Goal: Information Seeking & Learning: Learn about a topic

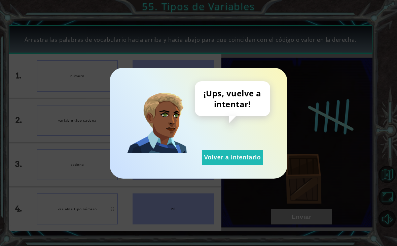
click at [336, 133] on div "¡Ups, vuelve a intentar! Volver a intentarlo" at bounding box center [198, 123] width 397 height 246
click at [251, 156] on button "Volver a intentarlo" at bounding box center [232, 157] width 61 height 15
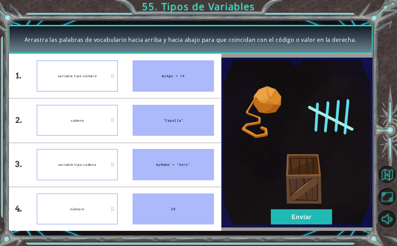
click at [301, 222] on button "Enviar" at bounding box center [301, 216] width 61 height 15
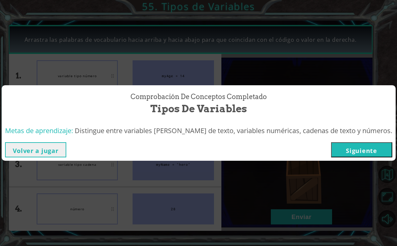
click at [356, 150] on button "Siguiente" at bounding box center [361, 149] width 61 height 15
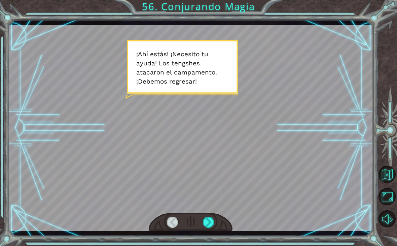
click at [219, 221] on div at bounding box center [191, 222] width 84 height 19
click at [210, 225] on div at bounding box center [208, 222] width 11 height 11
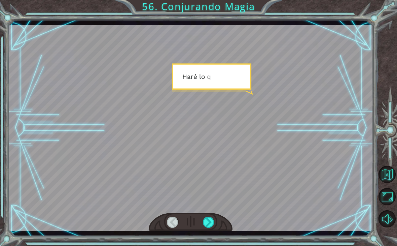
click at [208, 234] on div "Temporary Text ¡ A h í e s t á s ! ¡ N e c e s i t o t u a y u d a ! L o s t e …" at bounding box center [191, 128] width 366 height 216
click at [203, 227] on div at bounding box center [208, 222] width 11 height 11
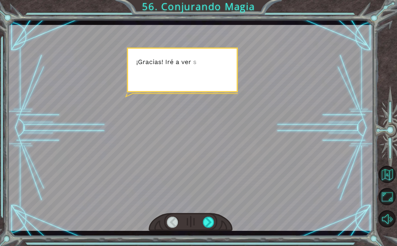
click at [209, 222] on div at bounding box center [208, 222] width 11 height 11
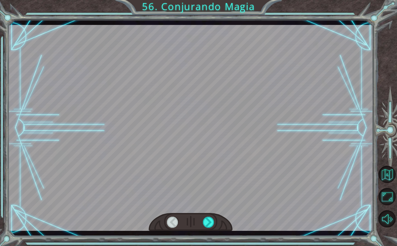
click at [209, 227] on div at bounding box center [208, 222] width 11 height 11
click at [212, 231] on div at bounding box center [191, 222] width 84 height 19
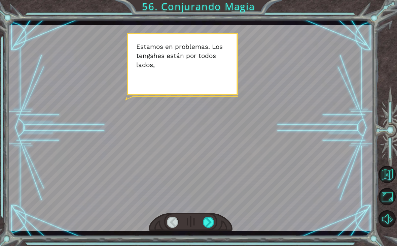
click at [211, 227] on div at bounding box center [208, 222] width 11 height 11
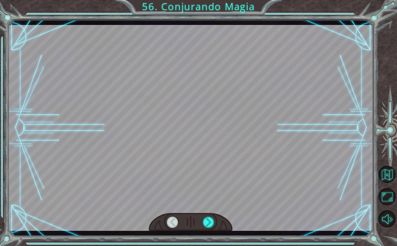
click at [215, 227] on div at bounding box center [208, 222] width 11 height 11
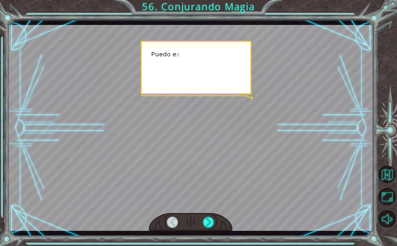
click at [205, 233] on div "Temporary Text ¡ A h í e s t á s ! ¡ N e c e s i t o t u a y u d a ! L o s t e …" at bounding box center [191, 128] width 366 height 216
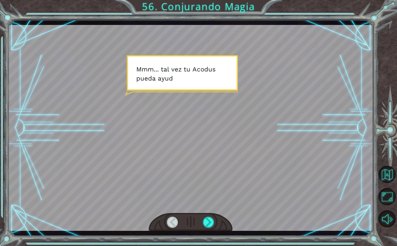
click at [209, 228] on div at bounding box center [208, 222] width 11 height 11
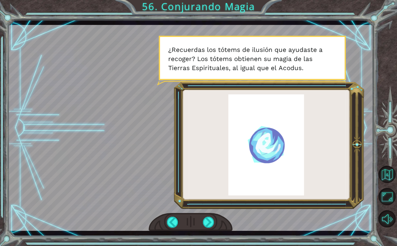
click at [209, 224] on div at bounding box center [208, 222] width 11 height 11
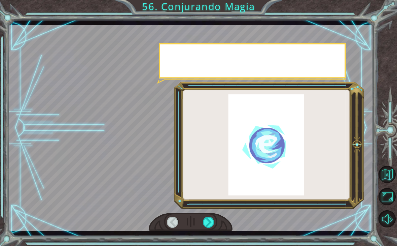
click at [210, 222] on div at bounding box center [208, 222] width 11 height 11
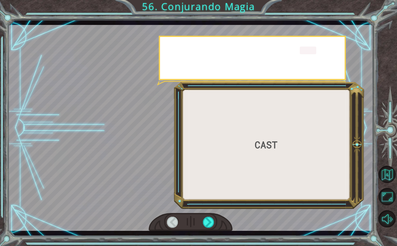
click at [208, 224] on div at bounding box center [208, 222] width 11 height 11
click at [213, 223] on div at bounding box center [208, 222] width 11 height 11
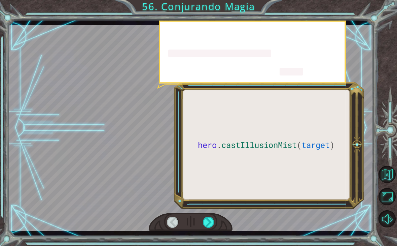
click at [203, 222] on div at bounding box center [208, 222] width 11 height 11
click at [209, 219] on div at bounding box center [208, 222] width 11 height 11
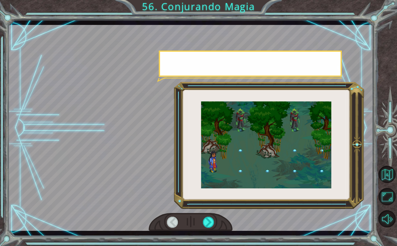
click at [205, 220] on div at bounding box center [208, 222] width 11 height 11
click at [215, 219] on div at bounding box center [208, 222] width 11 height 11
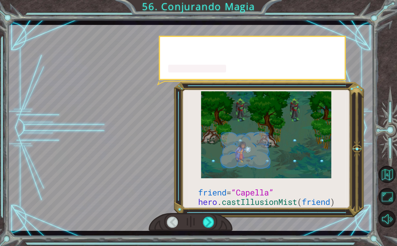
click at [206, 218] on div at bounding box center [208, 222] width 11 height 11
click at [211, 220] on div at bounding box center [208, 222] width 11 height 11
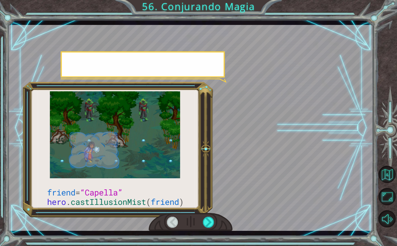
click at [209, 217] on div at bounding box center [208, 222] width 11 height 11
click at [214, 217] on div at bounding box center [208, 222] width 11 height 11
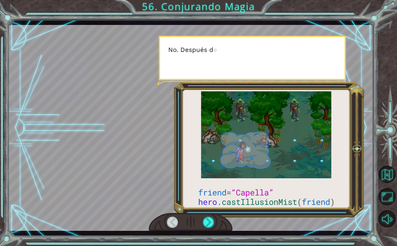
click at [226, 216] on div at bounding box center [191, 222] width 84 height 19
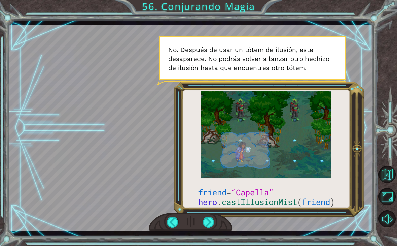
click at [210, 220] on div at bounding box center [208, 222] width 11 height 11
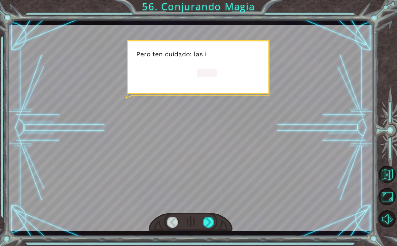
click at [211, 226] on div at bounding box center [208, 222] width 11 height 11
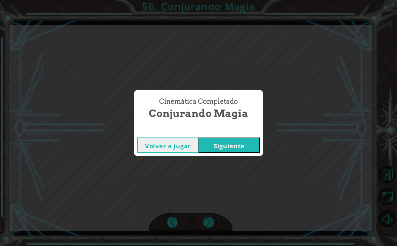
click at [225, 152] on button "Siguiente" at bounding box center [229, 144] width 61 height 15
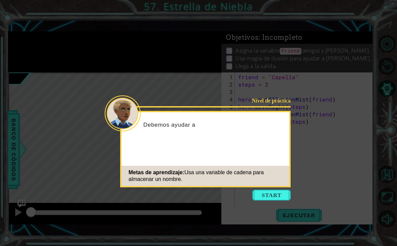
click at [279, 174] on div "Metas de aprendizaje: Usa una variable [PERSON_NAME] para almacenar un nombre." at bounding box center [206, 176] width 168 height 20
click at [272, 192] on button "Start" at bounding box center [272, 195] width 38 height 11
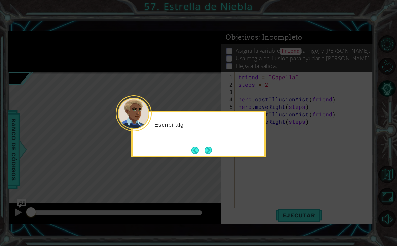
click at [210, 154] on button "Next" at bounding box center [209, 150] width 8 height 8
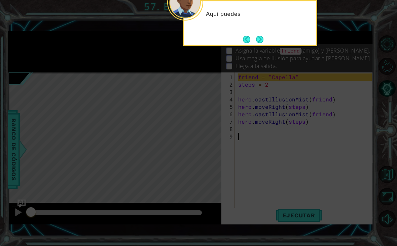
click at [264, 42] on button "Next" at bounding box center [260, 39] width 8 height 8
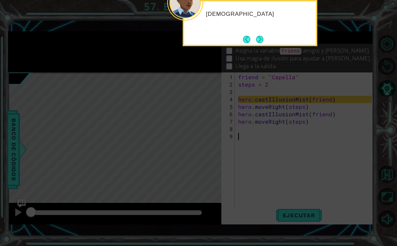
click at [264, 40] on button "Next" at bounding box center [260, 39] width 8 height 8
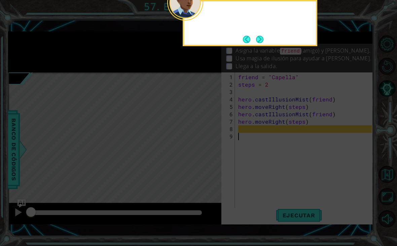
click at [264, 38] on button "Next" at bounding box center [260, 39] width 9 height 9
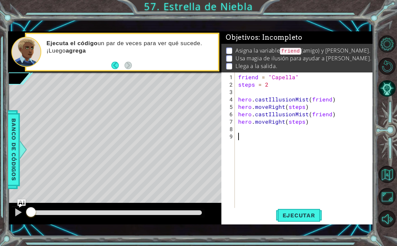
click at [308, 218] on span "Ejecutar" at bounding box center [299, 215] width 46 height 7
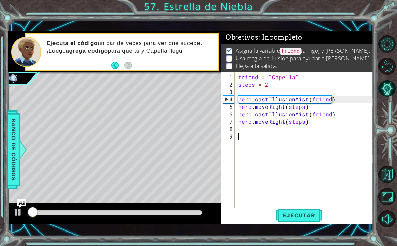
scroll to position [0, 0]
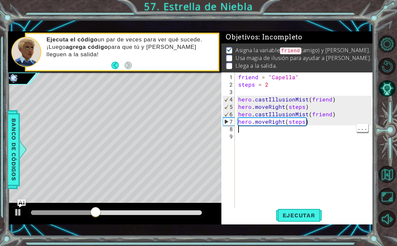
click at [251, 132] on div "friend = "Capella" steps = 2 hero . castIllusionMist ( friend ) hero . moveRigh…" at bounding box center [306, 151] width 138 height 156
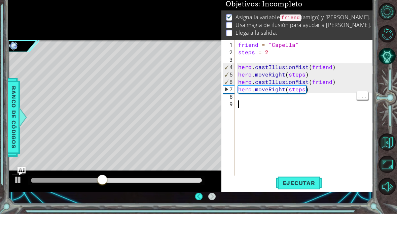
scroll to position [1, 0]
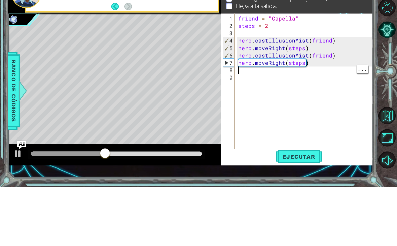
click at [249, 73] on div "friend = "Capella" steps = 2 hero . castIllusionMist ( friend ) hero . moveRigh…" at bounding box center [306, 151] width 138 height 156
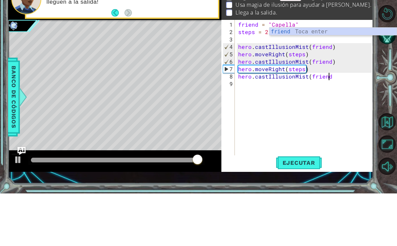
scroll to position [0, 5]
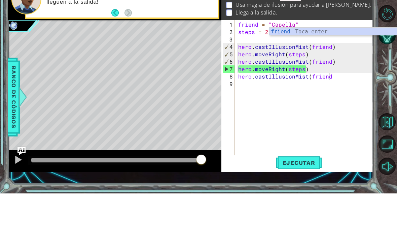
type textarea "hero.castIllusionMist(friend)"
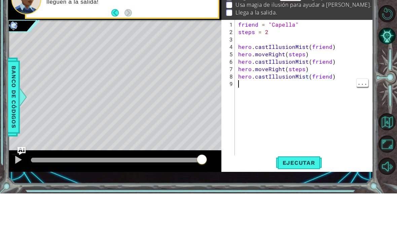
scroll to position [0, 0]
click at [260, 88] on div "friend = "Capella" steps = 2 hero . castIllusionMist ( friend ) hero . moveRigh…" at bounding box center [306, 151] width 138 height 156
type textarea "("
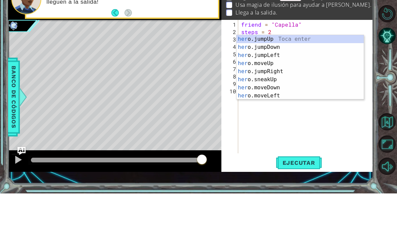
scroll to position [0, 0]
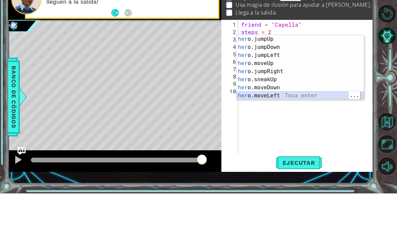
click at [327, 94] on div "her o.jumpUp Toca enter her o.jumpDown Toca enter her o.jumpLeft Toca enter her…" at bounding box center [300, 128] width 127 height 81
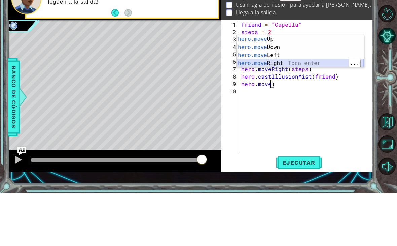
click at [300, 88] on div "hero.move Up Toca enter hero.move Down Toca enter hero.move Left Toca enter her…" at bounding box center [300, 112] width 127 height 48
type textarea "hero.moveRight(1)"
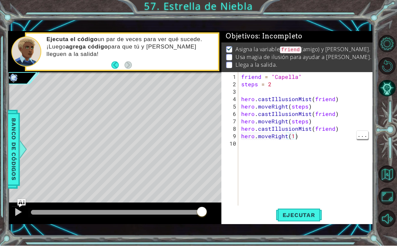
click at [315, 219] on span "Ejecutar" at bounding box center [299, 215] width 46 height 7
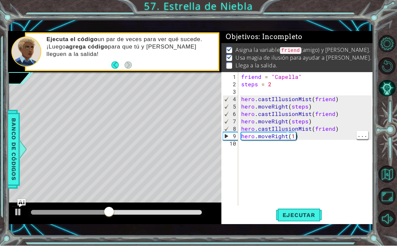
scroll to position [0, 0]
click at [292, 147] on div "friend = "Capella" steps = 2 hero . castIllusionMist ( friend ) hero . moveRigh…" at bounding box center [307, 147] width 135 height 148
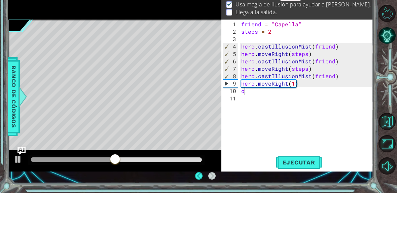
scroll to position [1, 0]
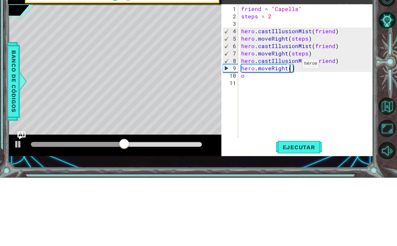
type textarea "hero.moveRight(2)"
type textarea "o"
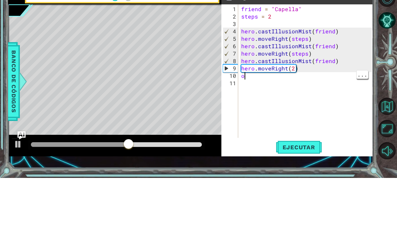
click at [250, 73] on div "friend = "Capella" steps = 2 hero . castIllusionMist ( friend ) hero . moveRigh…" at bounding box center [307, 147] width 135 height 148
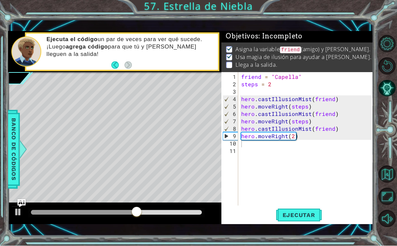
click at [311, 223] on button "Ejecutar" at bounding box center [299, 215] width 46 height 15
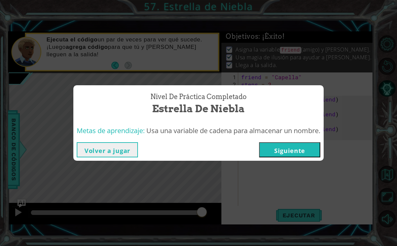
click at [292, 152] on button "Siguiente" at bounding box center [289, 149] width 61 height 15
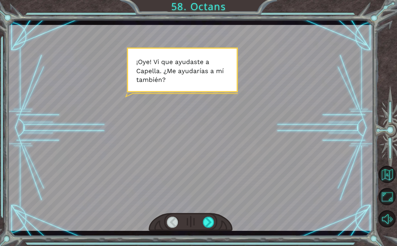
click at [220, 228] on div at bounding box center [191, 222] width 84 height 19
click at [213, 222] on div at bounding box center [208, 222] width 11 height 11
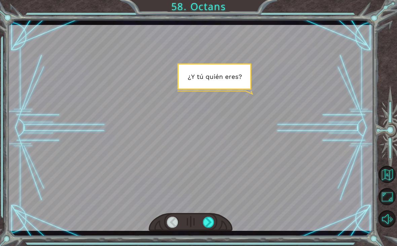
click at [206, 224] on div at bounding box center [208, 222] width 11 height 11
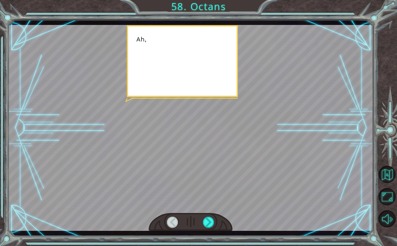
click at [206, 227] on div at bounding box center [208, 222] width 11 height 11
click at [208, 228] on div at bounding box center [208, 222] width 11 height 11
click at [209, 228] on div at bounding box center [208, 222] width 11 height 11
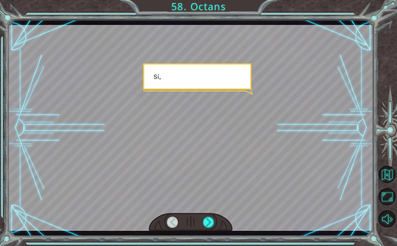
click at [205, 228] on div at bounding box center [208, 222] width 11 height 11
click at [203, 227] on div at bounding box center [208, 222] width 11 height 11
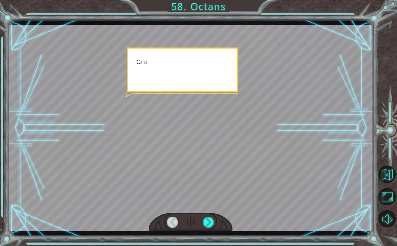
click at [203, 228] on div at bounding box center [208, 222] width 11 height 11
click at [204, 227] on div at bounding box center [208, 222] width 11 height 11
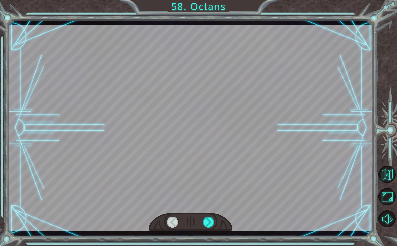
click at [206, 226] on div at bounding box center [208, 222] width 11 height 11
click at [209, 228] on div at bounding box center [208, 222] width 11 height 11
click at [206, 226] on div at bounding box center [208, 222] width 11 height 11
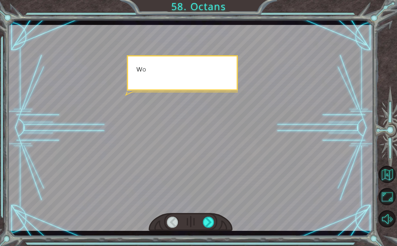
click at [207, 228] on div at bounding box center [208, 222] width 11 height 11
click at [205, 228] on div at bounding box center [208, 222] width 11 height 11
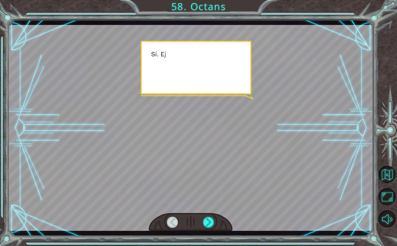
click at [207, 228] on div at bounding box center [208, 222] width 11 height 11
click at [207, 225] on div at bounding box center [208, 222] width 11 height 11
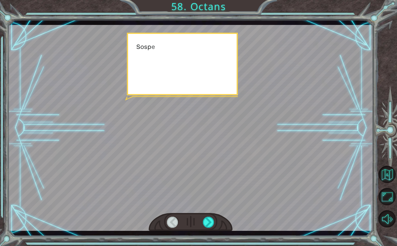
click at [207, 228] on div at bounding box center [208, 222] width 11 height 11
click at [207, 226] on div at bounding box center [208, 222] width 11 height 11
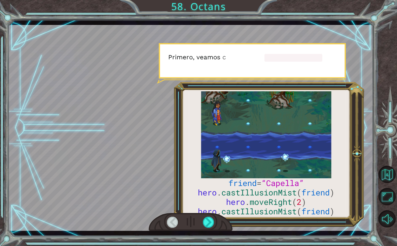
click at [210, 226] on div at bounding box center [208, 222] width 11 height 11
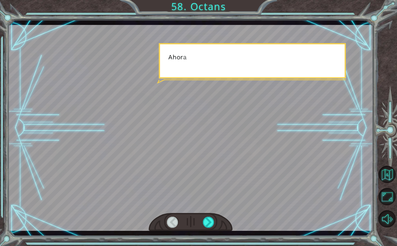
click at [210, 228] on div at bounding box center [208, 222] width 11 height 11
click at [210, 226] on div at bounding box center [208, 222] width 11 height 11
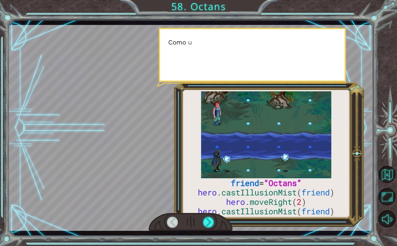
click at [209, 226] on div at bounding box center [208, 222] width 11 height 11
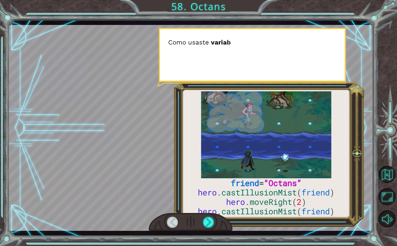
click at [208, 224] on div at bounding box center [208, 222] width 11 height 11
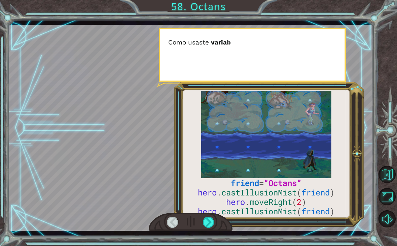
click at [208, 223] on div at bounding box center [208, 222] width 11 height 11
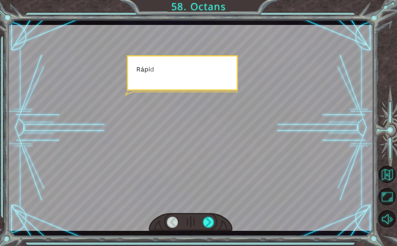
click at [206, 222] on div at bounding box center [208, 222] width 11 height 11
click at [208, 224] on div at bounding box center [208, 222] width 11 height 11
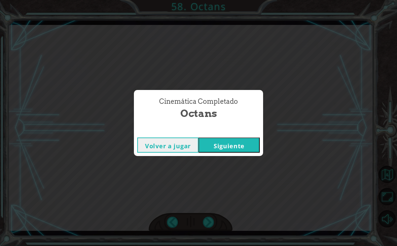
click at [207, 224] on div "Cinemática Completado Octans Volver a jugar [GEOGRAPHIC_DATA]" at bounding box center [198, 123] width 397 height 246
click at [206, 224] on div "Cinemática Completado Octans Volver a jugar [GEOGRAPHIC_DATA]" at bounding box center [198, 123] width 397 height 246
click at [208, 224] on div "Cinemática Completado Octans Volver a jugar [GEOGRAPHIC_DATA]" at bounding box center [198, 123] width 397 height 246
click at [206, 224] on div "Cinemática Completado Octans Volver a jugar [GEOGRAPHIC_DATA]" at bounding box center [198, 123] width 397 height 246
click at [224, 153] on button "Siguiente" at bounding box center [229, 144] width 61 height 15
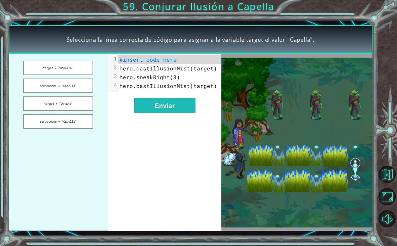
click at [50, 108] on button "target = "Octans"" at bounding box center [58, 103] width 70 height 14
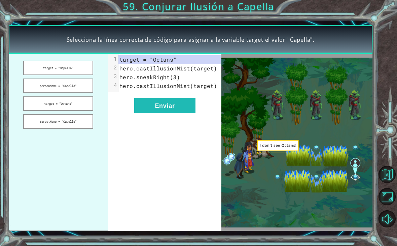
click at [58, 125] on button "targetName = "Capella"" at bounding box center [58, 121] width 70 height 14
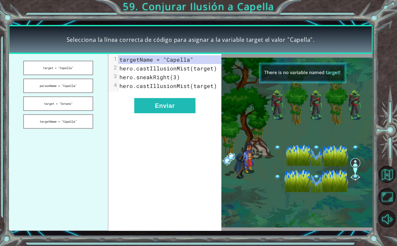
click at [161, 113] on button "Enviar" at bounding box center [164, 105] width 61 height 15
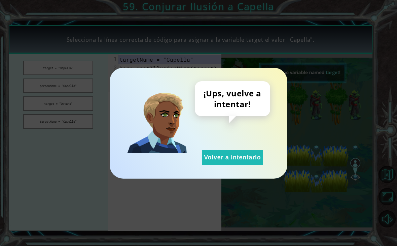
click at [222, 165] on button "Volver a intentarlo" at bounding box center [232, 157] width 61 height 15
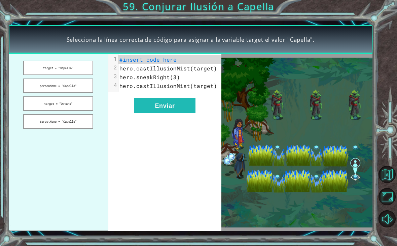
click at [219, 165] on button "Volver a intentarlo" at bounding box center [232, 157] width 61 height 15
click at [51, 66] on button "target = "Capella"" at bounding box center [58, 68] width 70 height 14
click at [71, 88] on button "personName = "Capella"" at bounding box center [58, 85] width 70 height 14
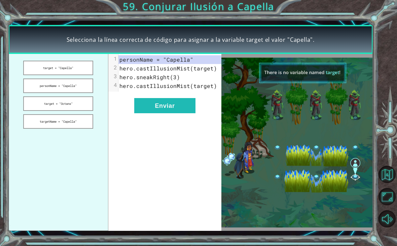
click at [172, 108] on button "Enviar" at bounding box center [164, 105] width 61 height 15
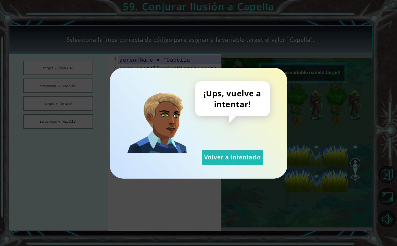
click at [98, 188] on div "¡Ups, vuelve a intentar! Volver a intentarlo" at bounding box center [198, 123] width 397 height 246
click at [240, 156] on button "Volver a intentarlo" at bounding box center [232, 157] width 61 height 15
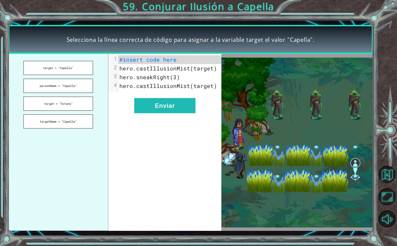
click at [76, 121] on button "targetName = "Capella"" at bounding box center [58, 121] width 70 height 14
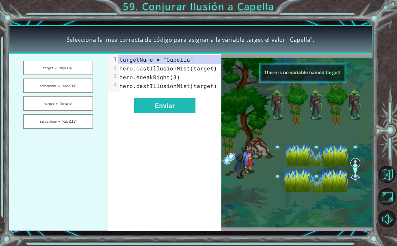
click at [76, 67] on button "target = "Capella"" at bounding box center [58, 68] width 70 height 14
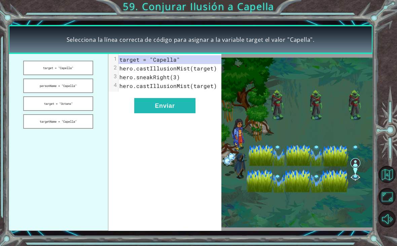
click at [67, 93] on button "personName = "Capella"" at bounding box center [58, 85] width 70 height 14
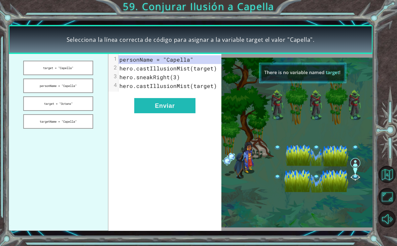
click at [159, 104] on button "Enviar" at bounding box center [164, 105] width 61 height 15
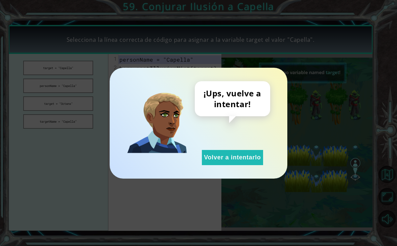
click at [224, 165] on button "Volver a intentarlo" at bounding box center [232, 157] width 61 height 15
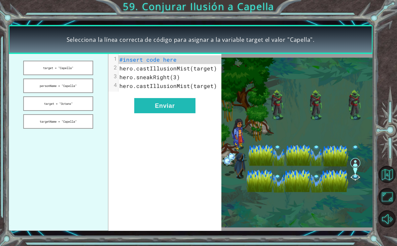
click at [81, 103] on button "target = "Octans"" at bounding box center [58, 103] width 70 height 14
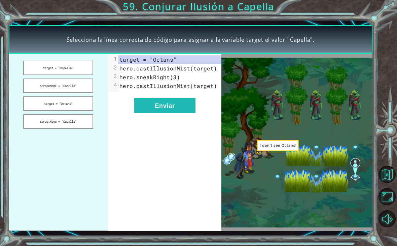
click at [158, 101] on button "Enviar" at bounding box center [164, 105] width 61 height 15
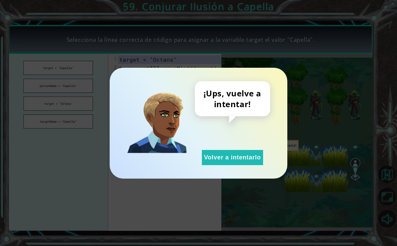
click at [225, 168] on div "¡Ups, vuelve a intentar! Volver a intentarlo" at bounding box center [199, 123] width 178 height 111
click at [222, 157] on button "Volver a intentarlo" at bounding box center [232, 157] width 61 height 15
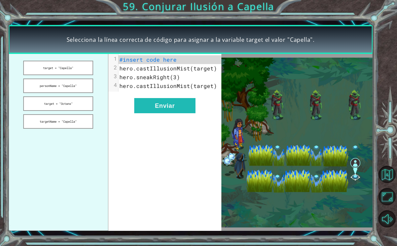
click at [75, 120] on button "targetName = "Capella"" at bounding box center [58, 121] width 70 height 14
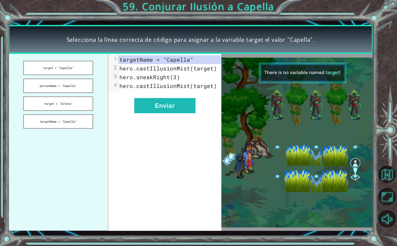
click at [173, 108] on button "Enviar" at bounding box center [164, 105] width 61 height 15
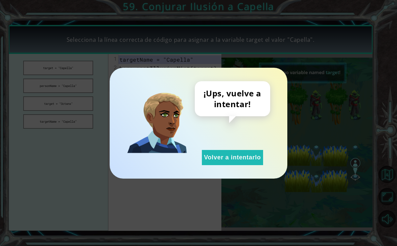
click at [231, 158] on button "Volver a intentarlo" at bounding box center [232, 157] width 61 height 15
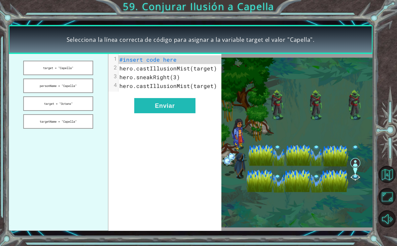
click at [62, 74] on button "target = "Capella"" at bounding box center [58, 68] width 70 height 14
click at [159, 107] on button "Enviar" at bounding box center [164, 105] width 61 height 15
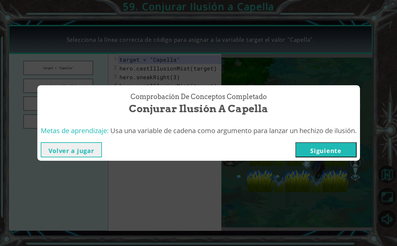
click at [321, 151] on button "Siguiente" at bounding box center [326, 149] width 61 height 15
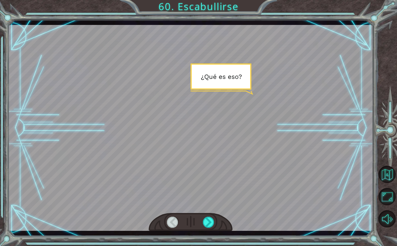
click at [207, 215] on div at bounding box center [191, 222] width 84 height 19
click at [207, 220] on div at bounding box center [208, 222] width 11 height 11
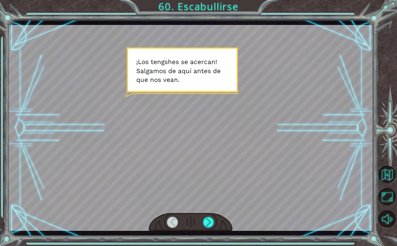
click at [208, 224] on div at bounding box center [208, 222] width 11 height 11
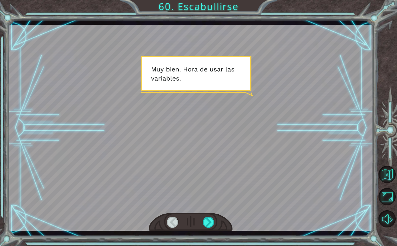
click at [203, 233] on div "Temporary Text ¿ Q u é e s e s o ? ¡ L o s t e n g s h e s s e a c e r c a n ! …" at bounding box center [191, 128] width 366 height 216
click at [217, 216] on div at bounding box center [191, 222] width 84 height 19
click at [213, 213] on div at bounding box center [191, 127] width 366 height 205
click at [210, 217] on div at bounding box center [208, 222] width 11 height 11
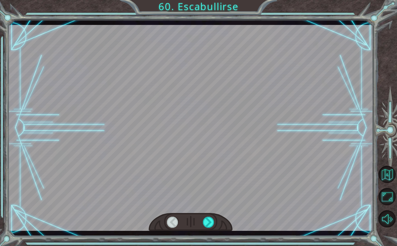
click at [210, 217] on div at bounding box center [208, 222] width 11 height 11
click at [207, 214] on div at bounding box center [191, 222] width 84 height 19
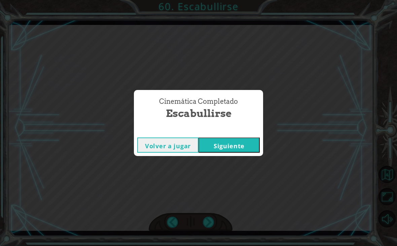
click at [234, 152] on button "Siguiente" at bounding box center [229, 144] width 61 height 15
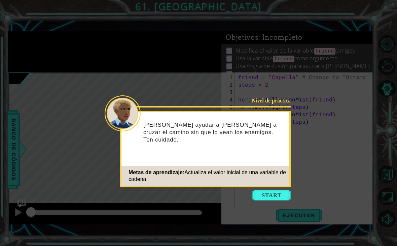
click at [268, 183] on div "Metas de aprendizaje: Actualiza el valor inicial de una variable [PERSON_NAME]." at bounding box center [206, 176] width 168 height 20
click at [273, 190] on button "Start" at bounding box center [272, 195] width 38 height 11
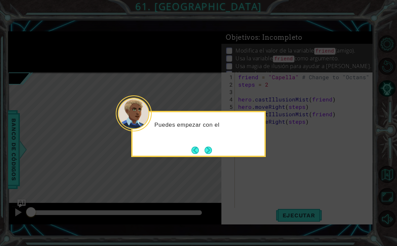
click at [213, 146] on button "Next" at bounding box center [209, 150] width 8 height 8
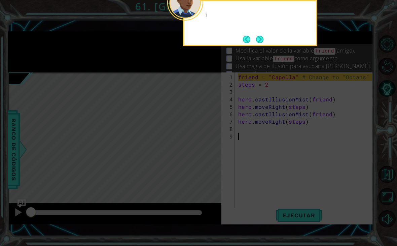
click at [212, 150] on icon at bounding box center [198, 53] width 397 height 386
click at [258, 43] on button "Next" at bounding box center [259, 39] width 7 height 7
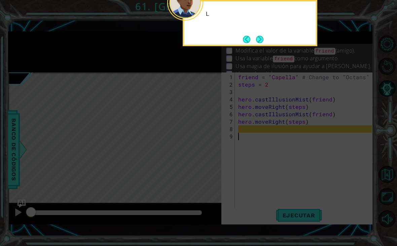
click at [263, 42] on button "Next" at bounding box center [260, 39] width 8 height 8
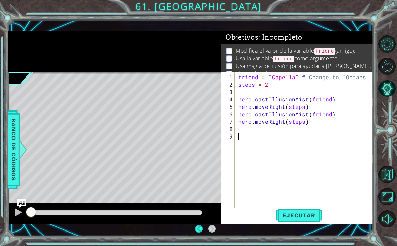
click at [307, 212] on span "Ejecutar" at bounding box center [299, 215] width 46 height 7
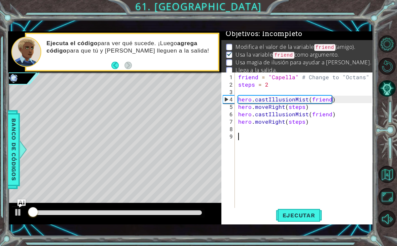
scroll to position [4, 0]
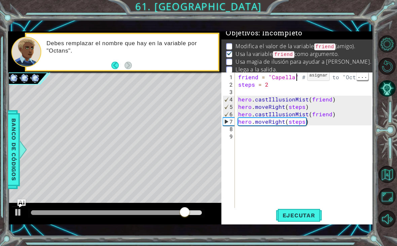
click at [296, 78] on div "friend = "Capella" # Change to "Octans" steps = 2 hero . castIllusionMist ( fri…" at bounding box center [306, 151] width 138 height 156
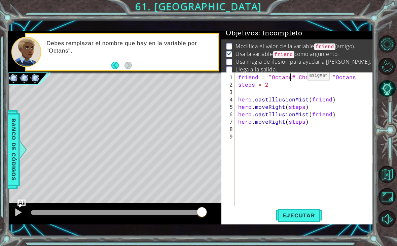
scroll to position [0, 3]
type textarea "friend = "Octans"# Change to "Octans""
click at [299, 216] on span "Ejecutar" at bounding box center [299, 215] width 46 height 7
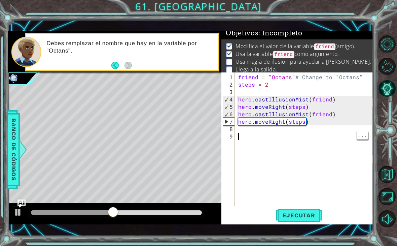
click at [257, 136] on div "friend = "Octans" # Change to "Octans" steps = 2 hero . castIllusionMist ( frie…" at bounding box center [306, 147] width 138 height 148
type textarea "u"
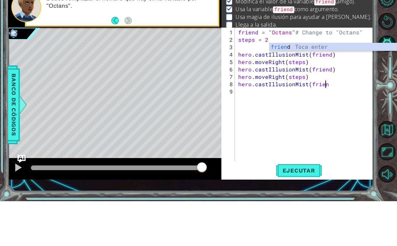
scroll to position [0, 5]
type textarea "hero.castIllusionMist(friend)"
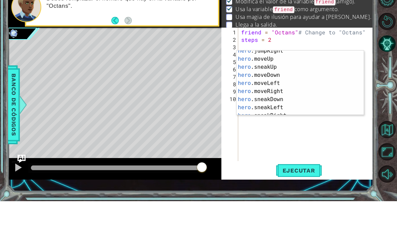
scroll to position [36, 0]
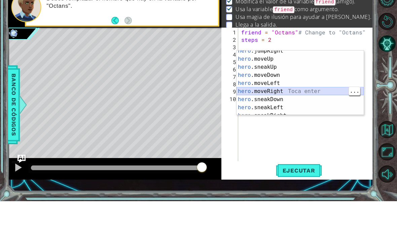
click at [296, 92] on div "hero .jumpRight Toca enter hero .moveUp Toca enter hero .sneakUp Toca enter her…" at bounding box center [300, 132] width 127 height 81
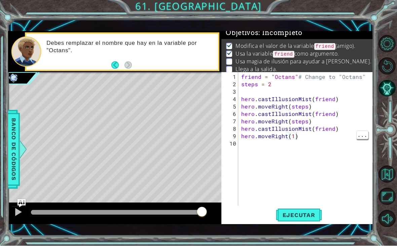
click at [311, 223] on button "Ejecutar" at bounding box center [299, 215] width 46 height 15
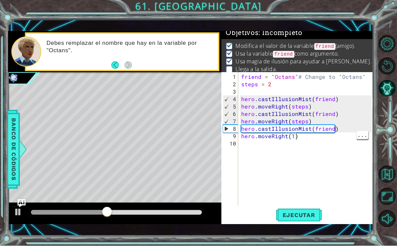
click at [299, 141] on div "friend = "Octans" # Change to "Octans" steps = 2 hero . castIllusionMist ( frie…" at bounding box center [307, 147] width 135 height 148
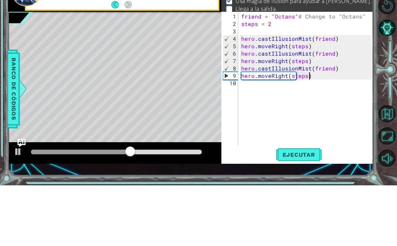
scroll to position [0, 4]
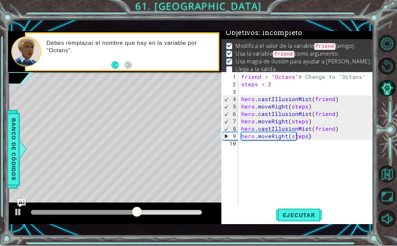
click at [304, 219] on span "Ejecutar" at bounding box center [299, 215] width 46 height 7
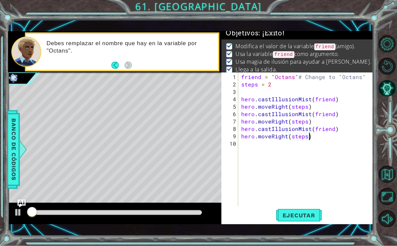
type textarea "hero.moveRight(steps)"
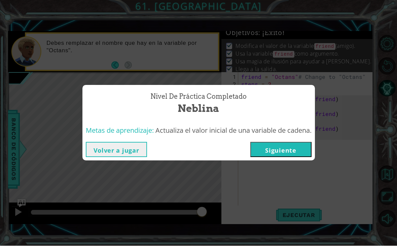
click at [292, 157] on button "Siguiente" at bounding box center [281, 149] width 61 height 15
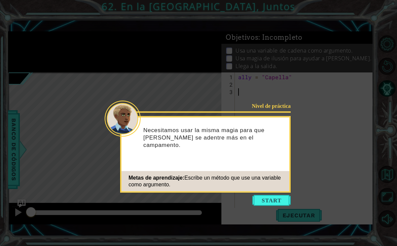
click at [287, 196] on button "Start" at bounding box center [272, 200] width 38 height 11
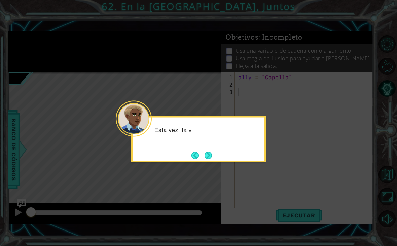
click at [217, 153] on div "Esta vez, la v" at bounding box center [198, 139] width 135 height 46
click at [209, 160] on button "Next" at bounding box center [208, 155] width 8 height 8
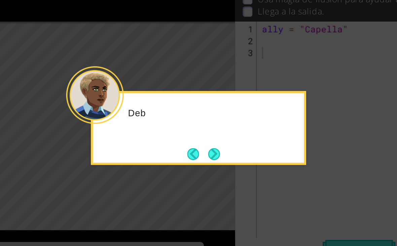
click at [204, 151] on button "Next" at bounding box center [208, 155] width 8 height 8
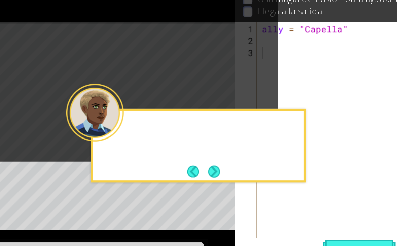
click at [135, 131] on div at bounding box center [199, 140] width 132 height 19
click at [204, 162] on button "Next" at bounding box center [208, 166] width 8 height 8
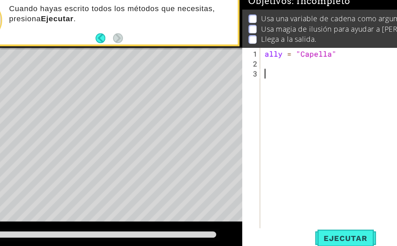
click at [276, 208] on button "Ejecutar" at bounding box center [299, 215] width 46 height 15
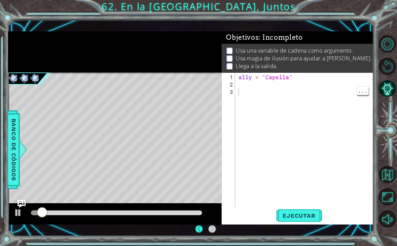
scroll to position [8, 0]
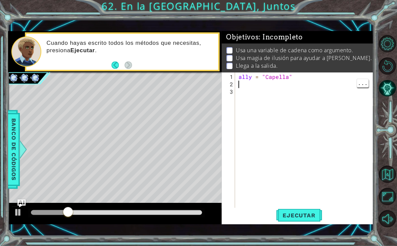
click at [245, 87] on div "ally = "Capella"" at bounding box center [306, 151] width 138 height 156
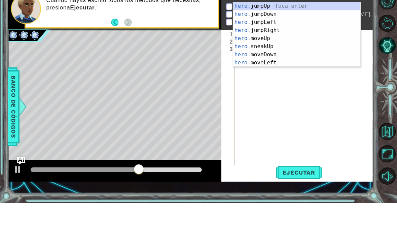
scroll to position [0, 1]
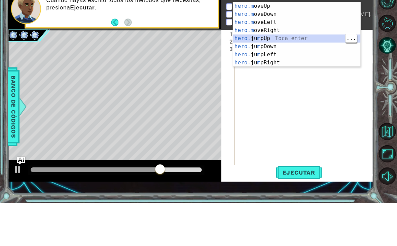
click at [296, 45] on div "hero.m oveUp Toca enter hero.m oveDown Toca enter hero.m oveLeft Toca enter her…" at bounding box center [296, 85] width 127 height 81
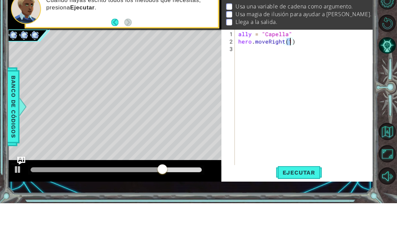
click at [303, 43] on div "Usa una variable [PERSON_NAME] como argumento. Usa magia de ilusión para ayudar…" at bounding box center [298, 58] width 152 height 30
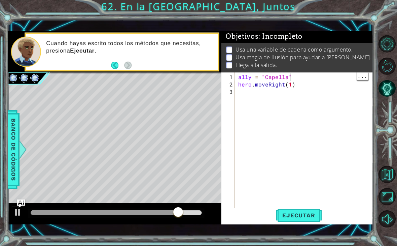
click at [290, 74] on div "ally = "Capella" hero . moveRight ( 1 )" at bounding box center [306, 151] width 138 height 156
type textarea "ally = "Capella""
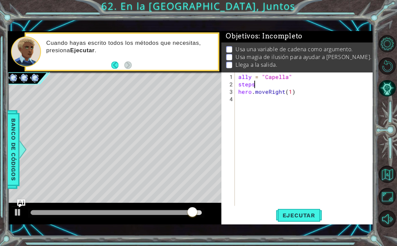
scroll to position [0, 1]
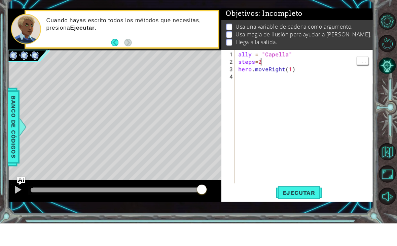
click at [294, 73] on div "ally = "Capella" steps = 2 hero . moveRight ( 1 )" at bounding box center [306, 147] width 138 height 148
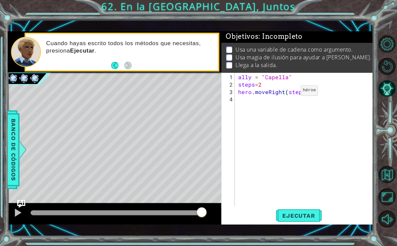
type textarea "hero.moveRight(steps)"
click at [303, 218] on span "Ejecutar" at bounding box center [299, 215] width 46 height 7
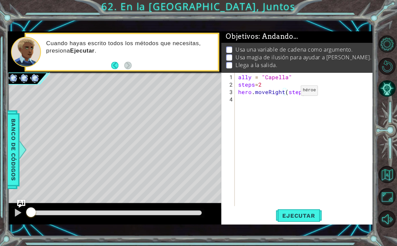
scroll to position [10, 0]
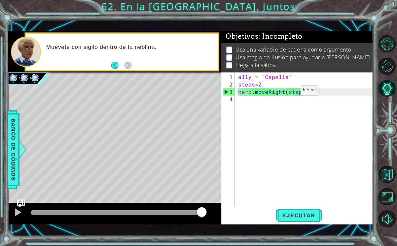
click at [319, 220] on button "Ejecutar" at bounding box center [299, 215] width 46 height 15
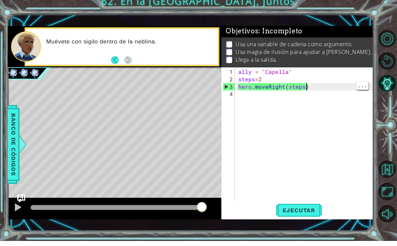
click at [330, 85] on div "ally = "Capella" steps = 2 hero . moveRight ( steps )" at bounding box center [306, 147] width 138 height 148
click at [264, 85] on div "ally = "Capella" steps = 2 hero . moveRight ( steps )" at bounding box center [306, 147] width 138 height 148
click at [265, 84] on div "ally = "Capella" steps = 2 hero . moveRight ( steps )" at bounding box center [306, 147] width 138 height 148
click at [270, 81] on div "ally = "Capella" steps = 2 hero . moveRight ( steps )" at bounding box center [306, 147] width 138 height 148
type textarea "steps=2"
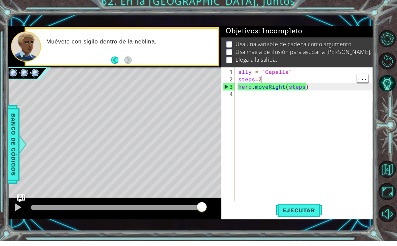
click at [270, 80] on div "ally = "Capella" steps = 2 hero . moveRight ( steps )" at bounding box center [306, 147] width 138 height 148
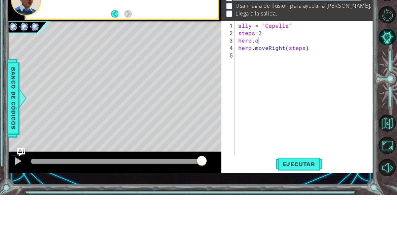
scroll to position [0, 1]
type textarea "hero."
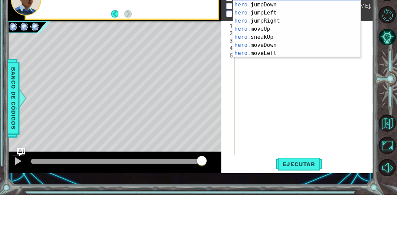
scroll to position [0, 1]
